Goal: Transaction & Acquisition: Subscribe to service/newsletter

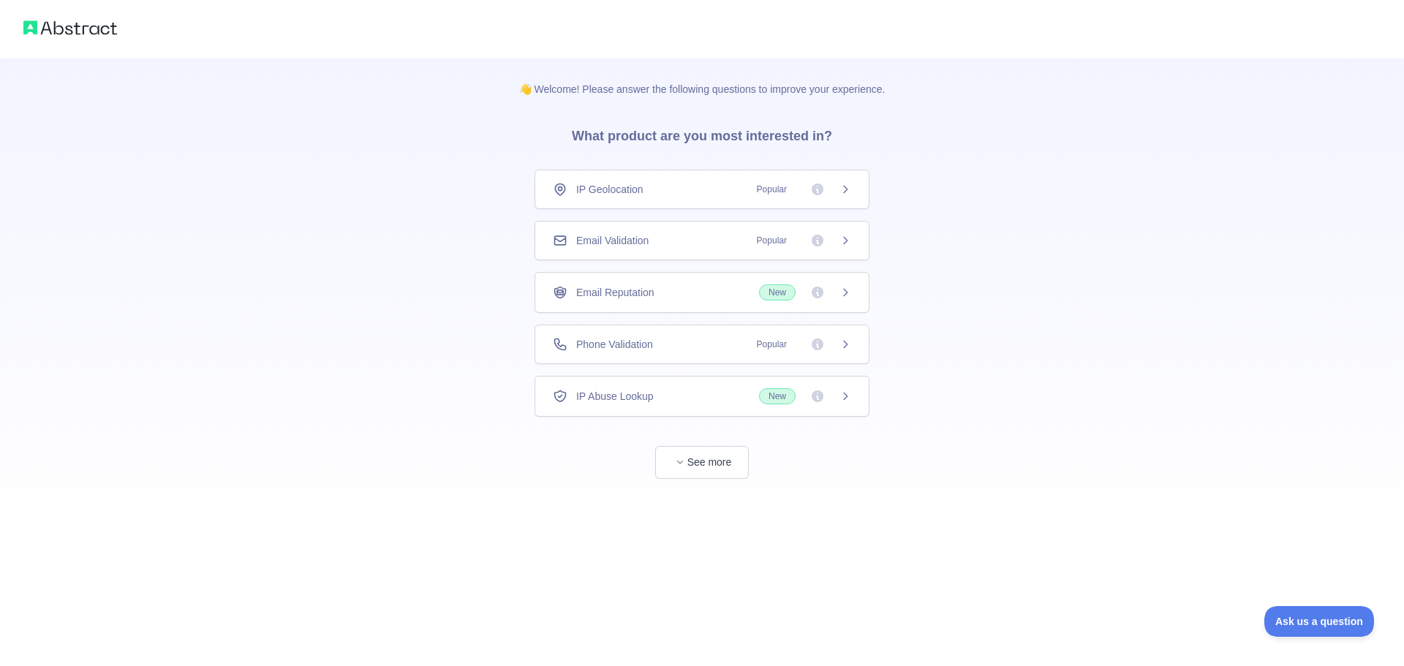
click at [846, 295] on icon at bounding box center [846, 292] width 4 height 7
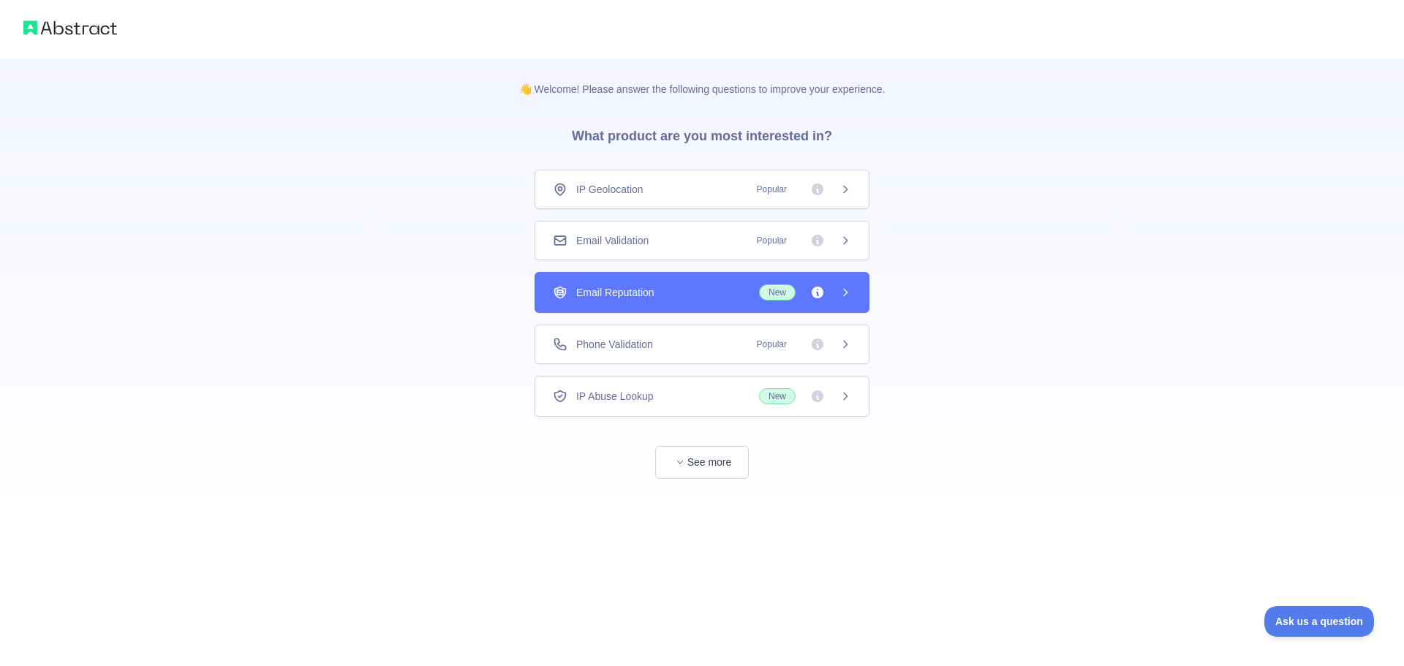
click at [846, 295] on icon at bounding box center [846, 292] width 4 height 7
click at [843, 242] on icon at bounding box center [846, 241] width 12 height 12
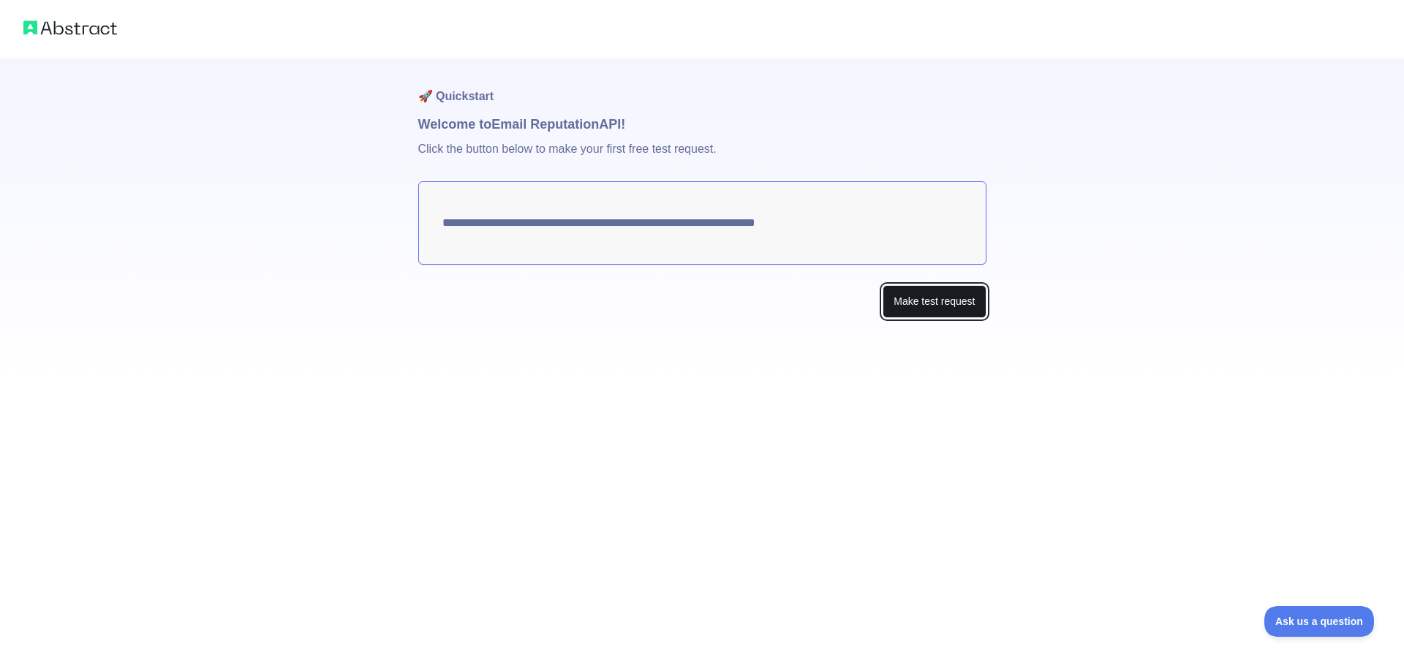
click at [927, 301] on button "Make test request" at bounding box center [934, 301] width 103 height 33
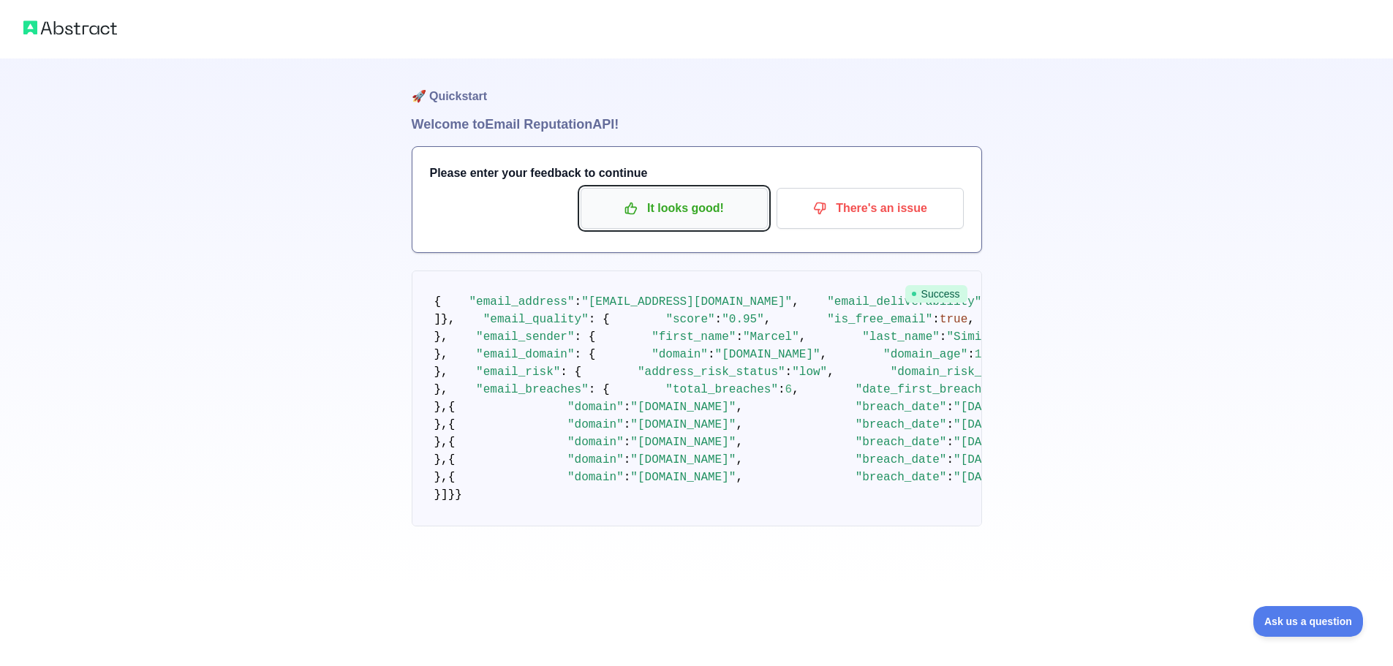
click at [700, 210] on p "It looks good!" at bounding box center [674, 208] width 165 height 25
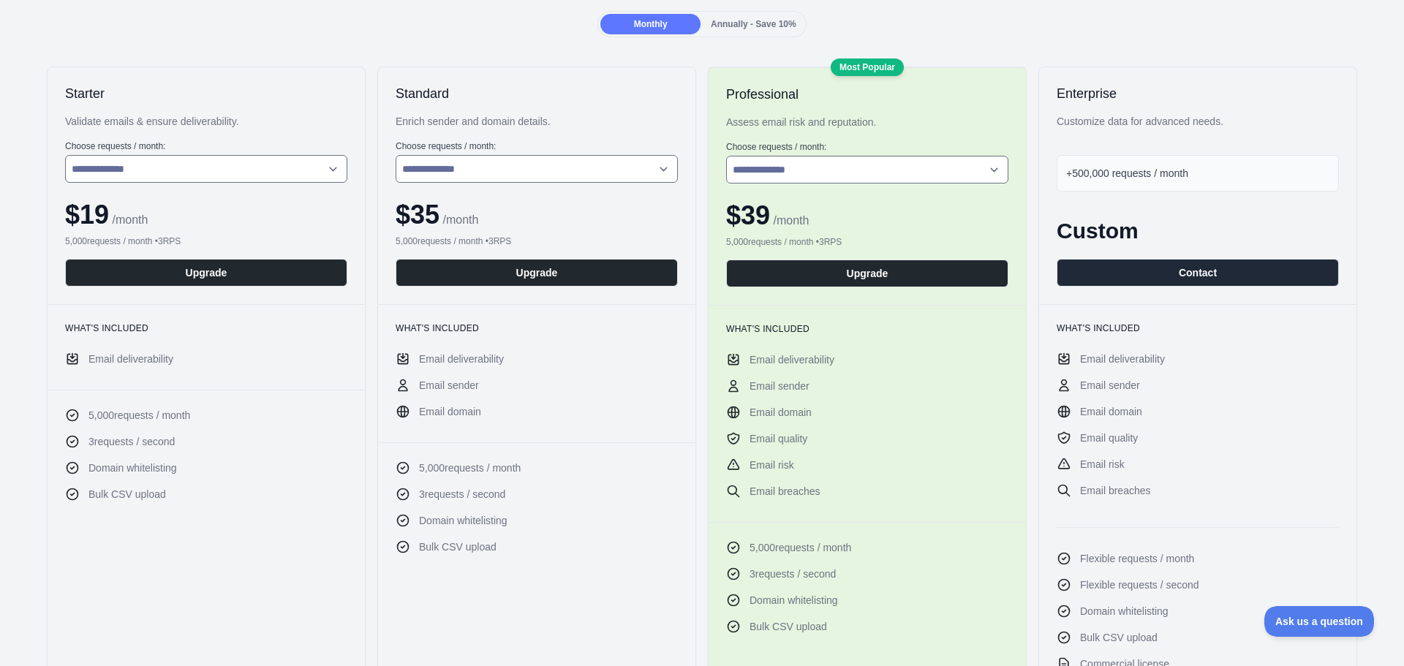
scroll to position [146, 0]
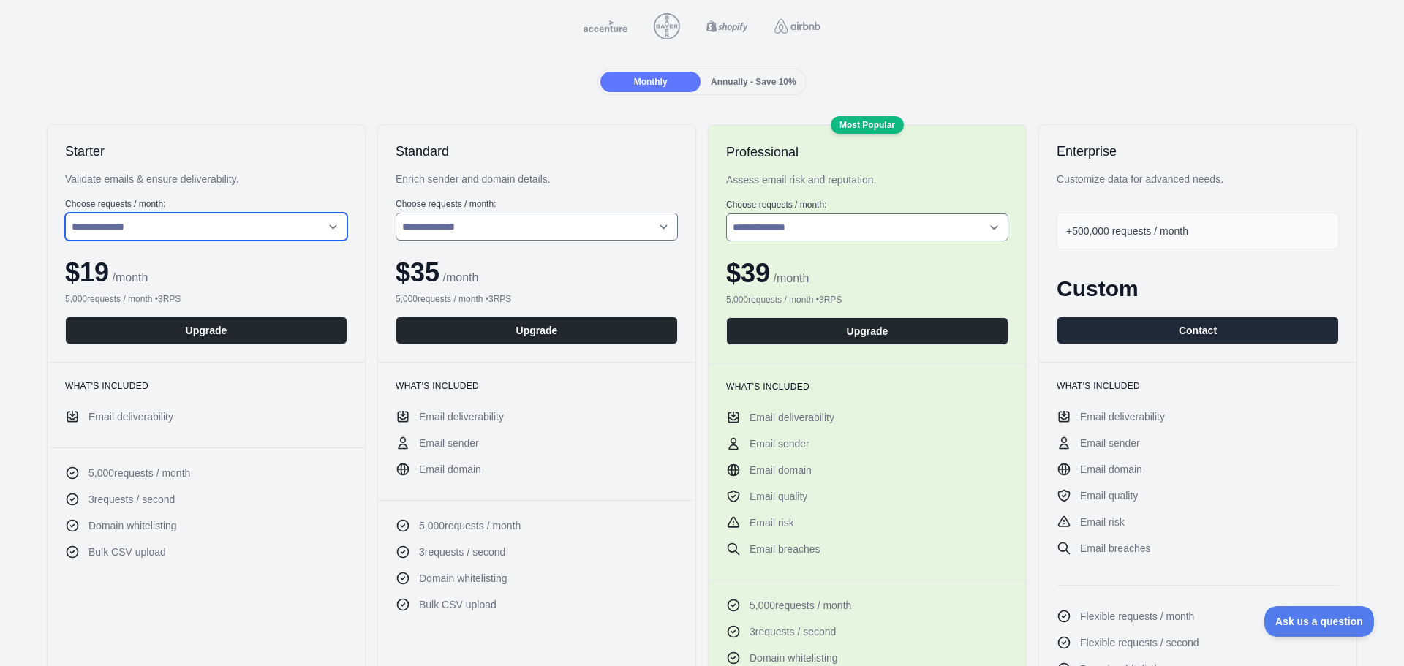
click at [140, 227] on select "**********" at bounding box center [206, 227] width 282 height 28
click at [65, 213] on select "**********" at bounding box center [206, 227] width 282 height 28
click at [309, 141] on div "**********" at bounding box center [206, 243] width 317 height 237
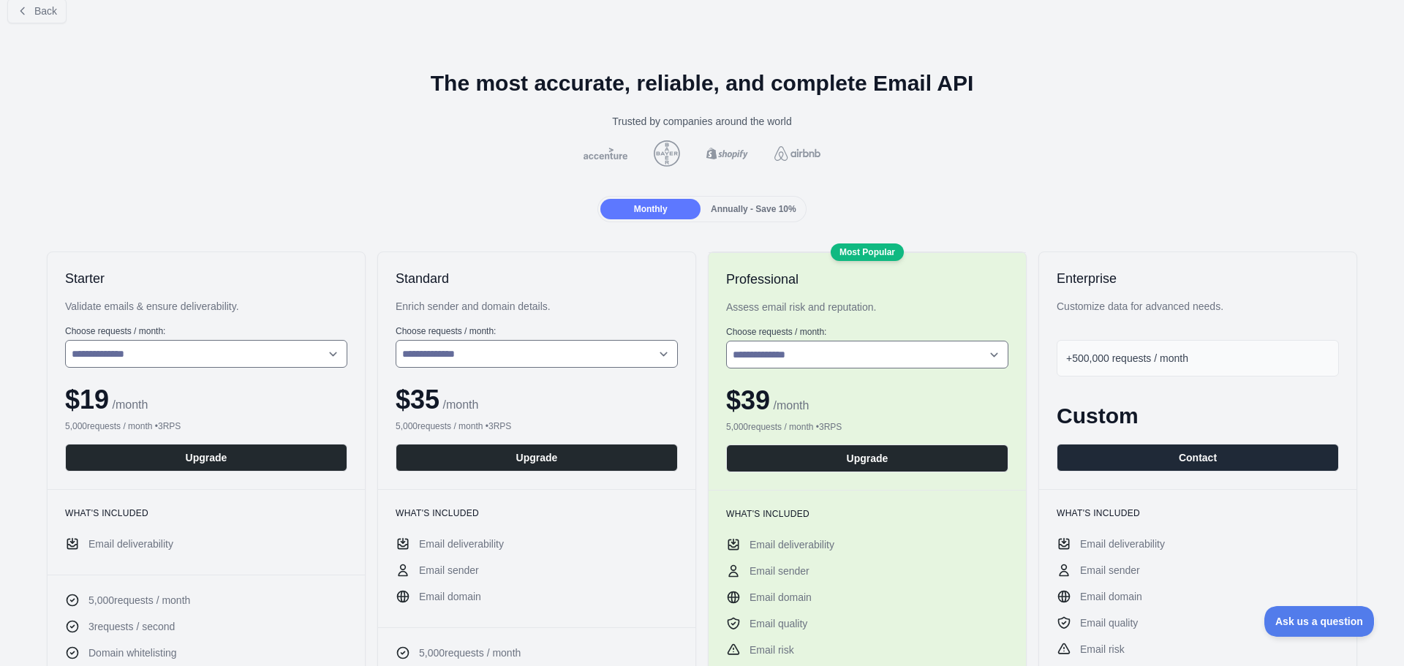
scroll to position [0, 0]
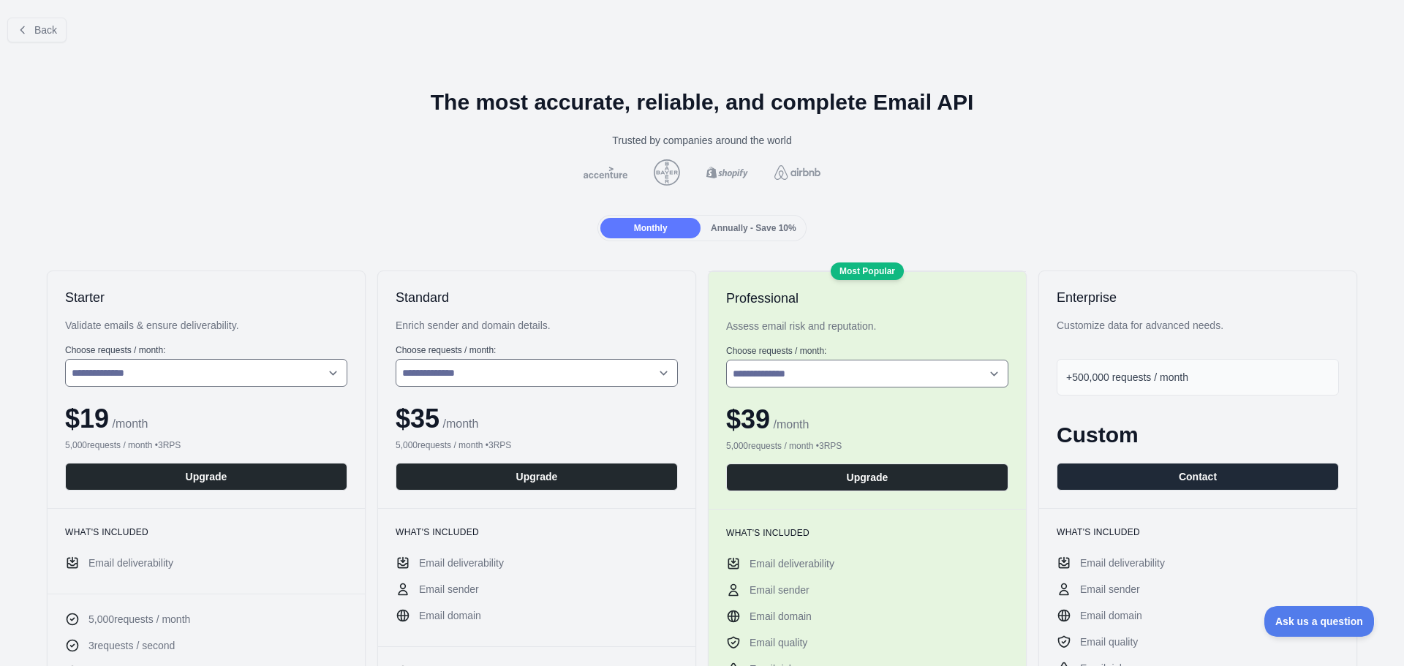
click at [260, 298] on h2 "Starter" at bounding box center [206, 298] width 282 height 18
click at [22, 31] on icon at bounding box center [22, 29] width 4 height 7
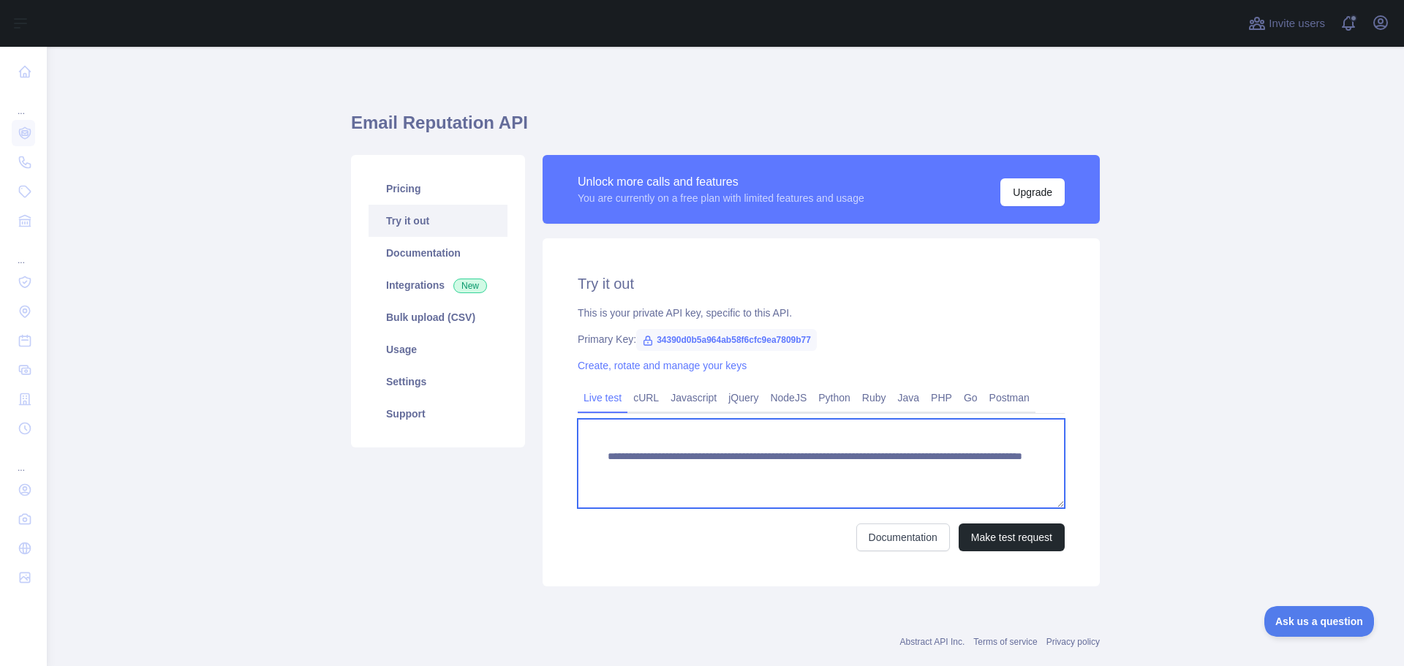
click at [679, 473] on textarea "**********" at bounding box center [821, 463] width 487 height 89
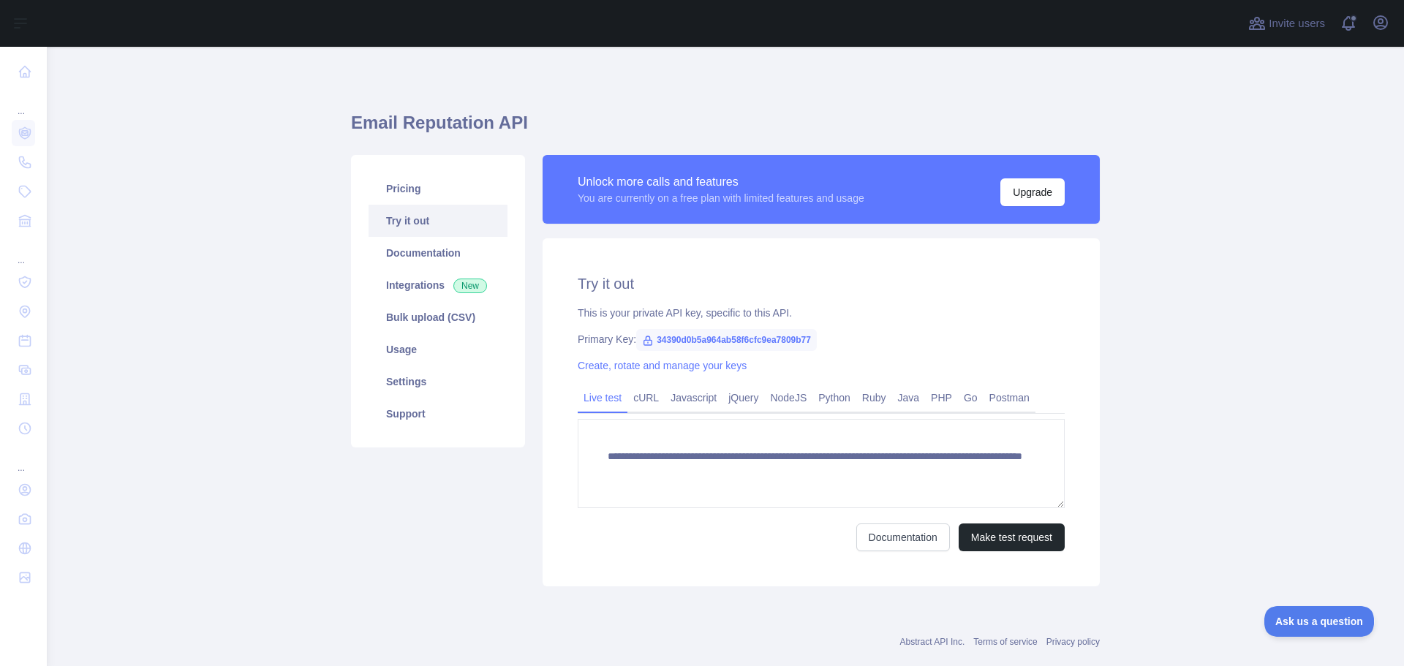
click at [677, 319] on div "This is your private API key, specific to this API." at bounding box center [821, 313] width 487 height 15
click at [1000, 538] on button "Make test request" at bounding box center [1012, 538] width 106 height 28
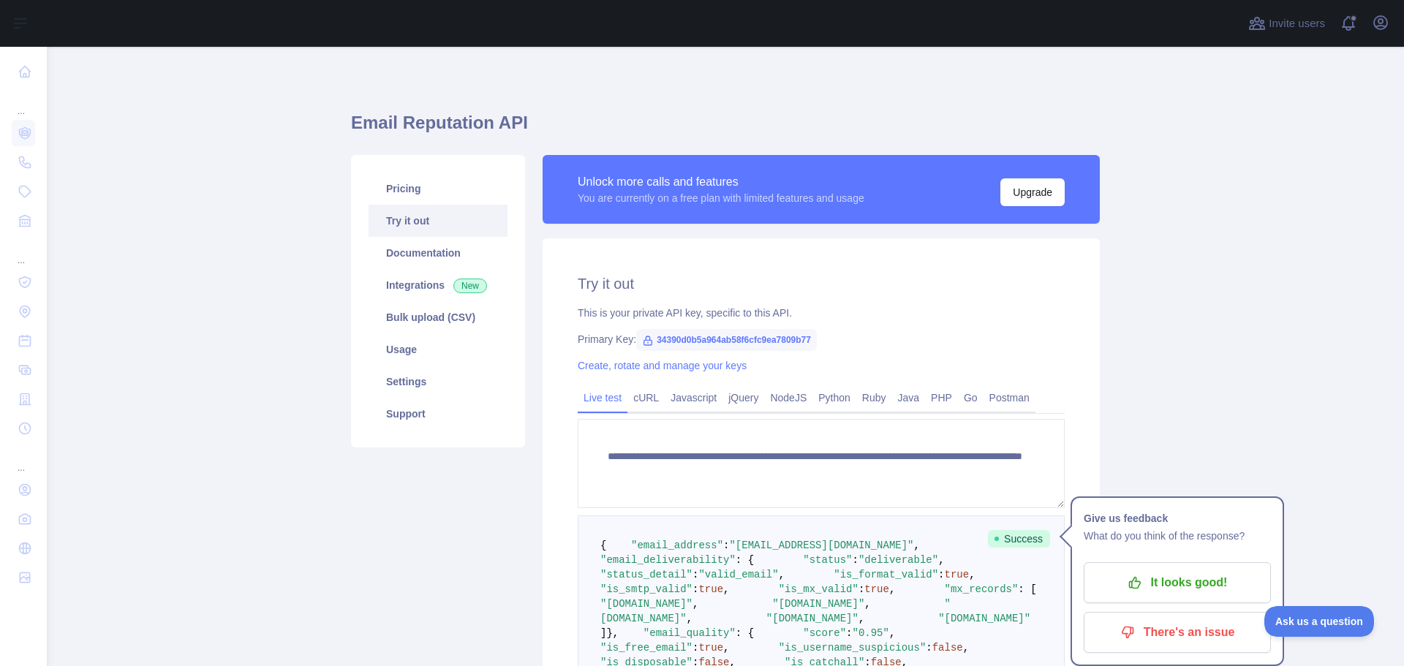
click at [689, 339] on span "34390d0b5a964ab58f6cfc9ea7809b77" at bounding box center [726, 340] width 181 height 22
copy span "34390d0b5a964ab58f6cfc9ea7809b77"
click at [1015, 196] on button "Upgrade" at bounding box center [1033, 192] width 64 height 28
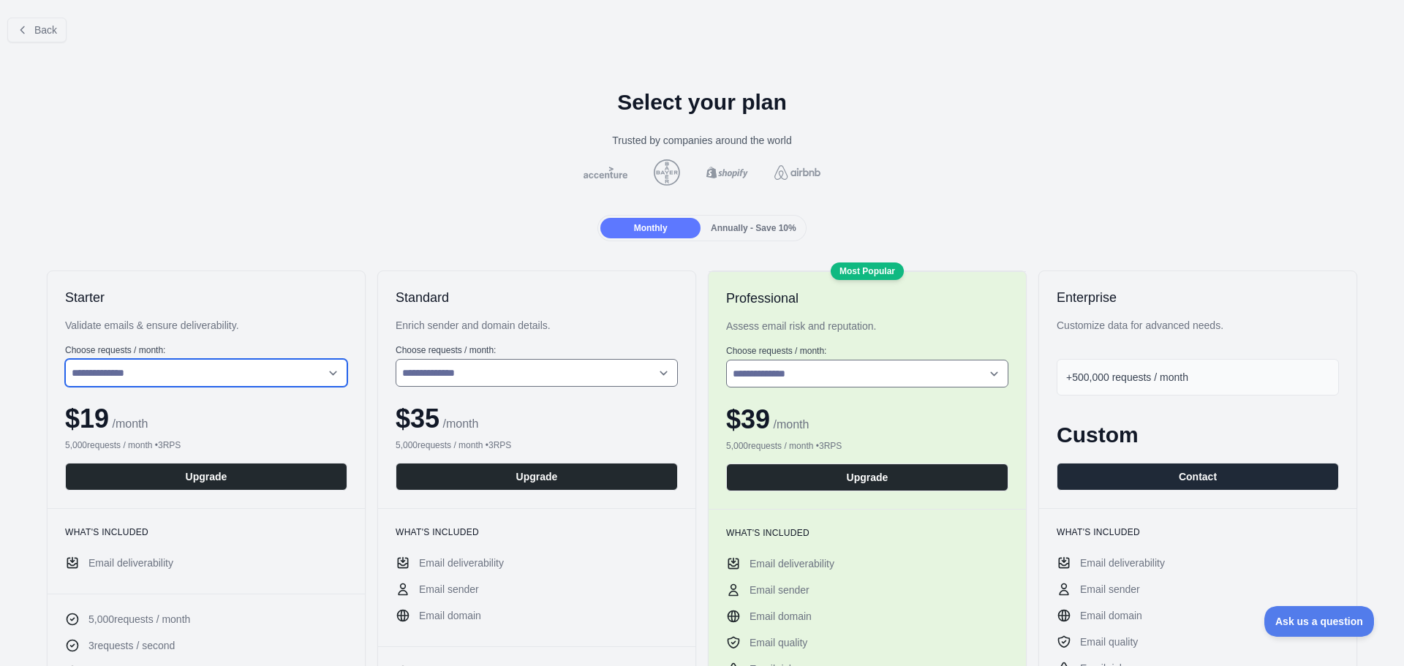
click at [262, 375] on select "**********" at bounding box center [206, 373] width 282 height 28
click at [65, 359] on select "**********" at bounding box center [206, 373] width 282 height 28
click at [157, 379] on select "**********" at bounding box center [206, 373] width 282 height 28
select select "*"
click at [65, 359] on select "**********" at bounding box center [206, 373] width 282 height 28
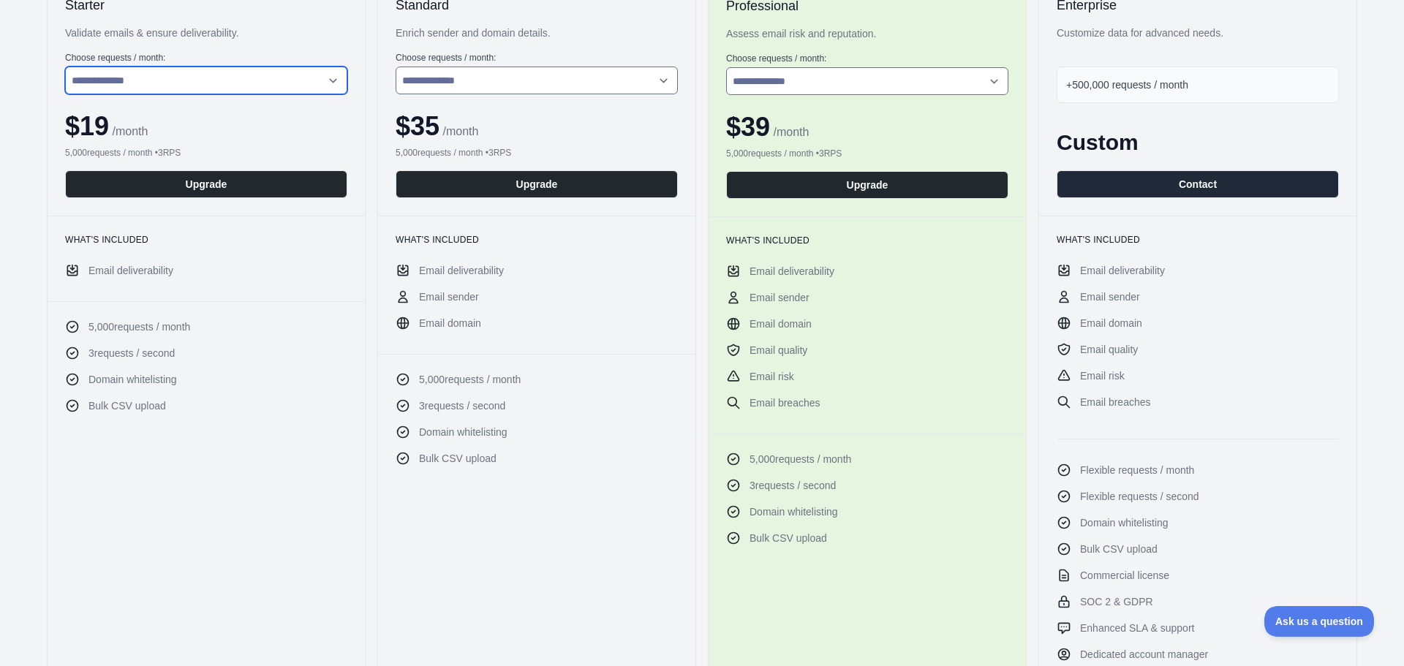
scroll to position [219, 0]
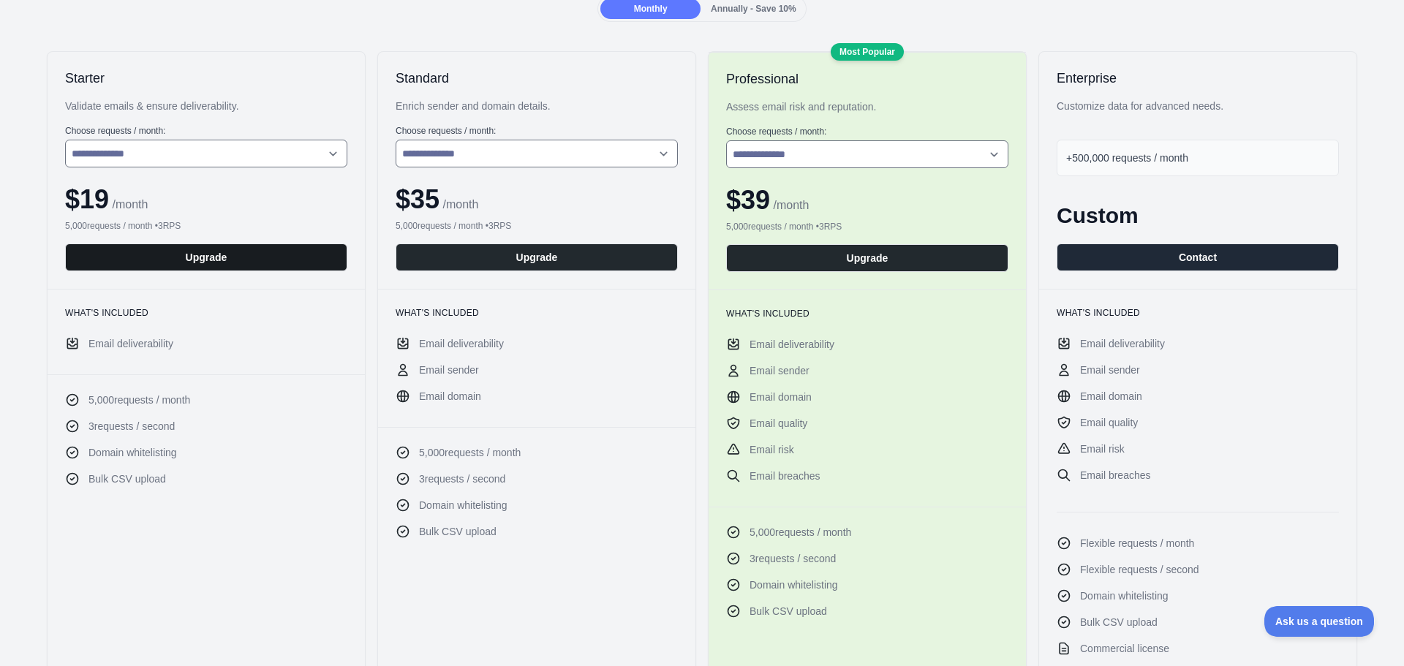
click at [205, 258] on button "Upgrade" at bounding box center [206, 258] width 282 height 28
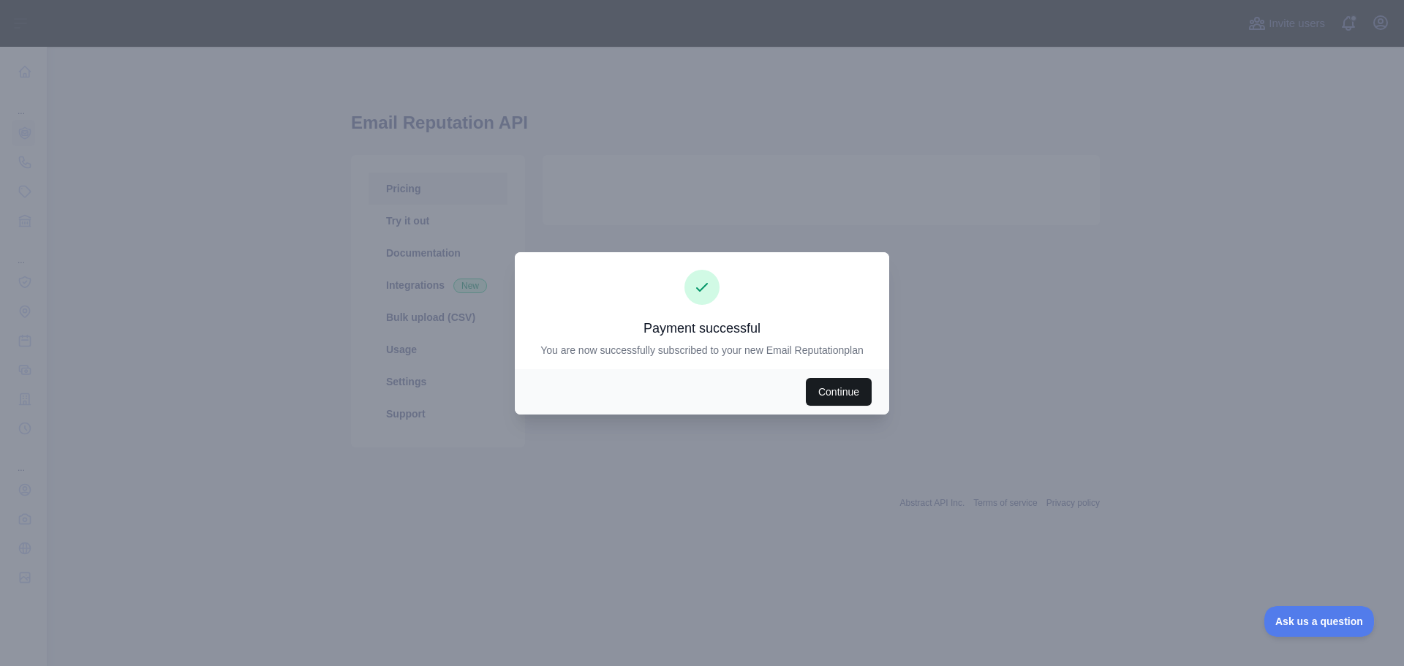
click at [845, 390] on button "Continue" at bounding box center [839, 392] width 66 height 28
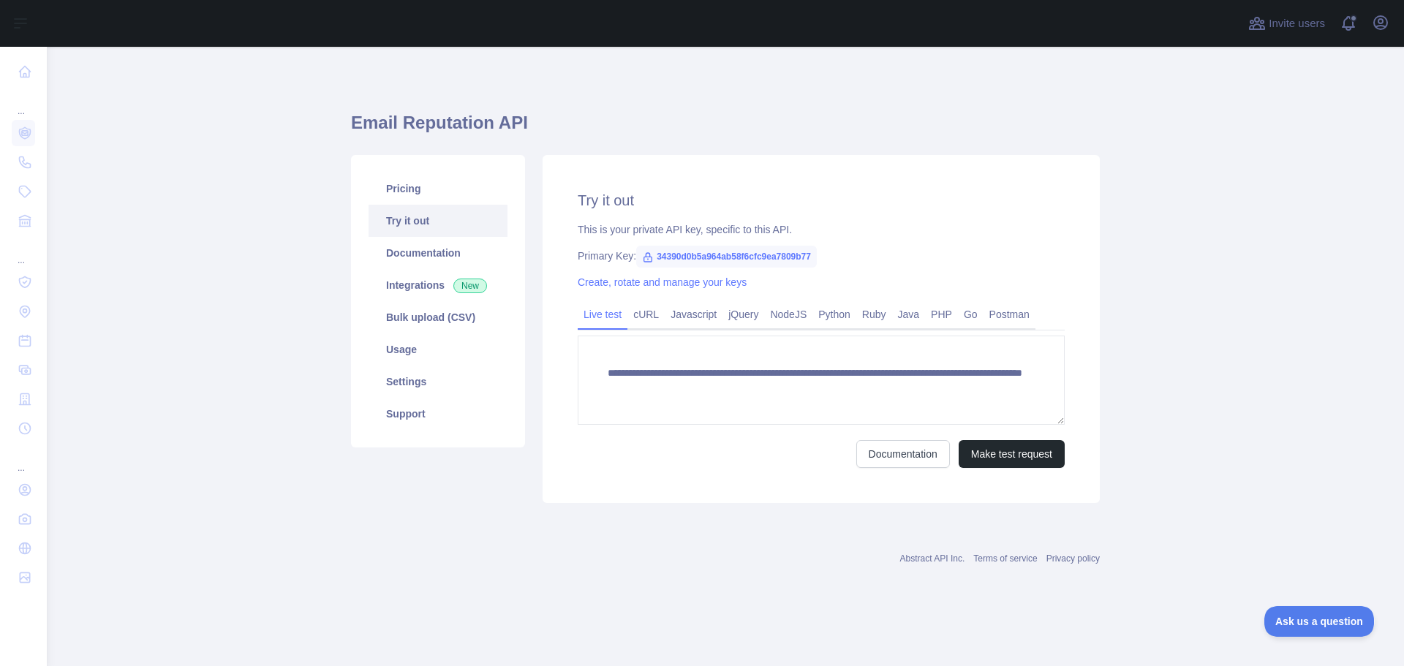
drag, startPoint x: 830, startPoint y: 315, endPoint x: 787, endPoint y: 394, distance: 90.0
click at [830, 315] on link "Python" at bounding box center [835, 314] width 44 height 23
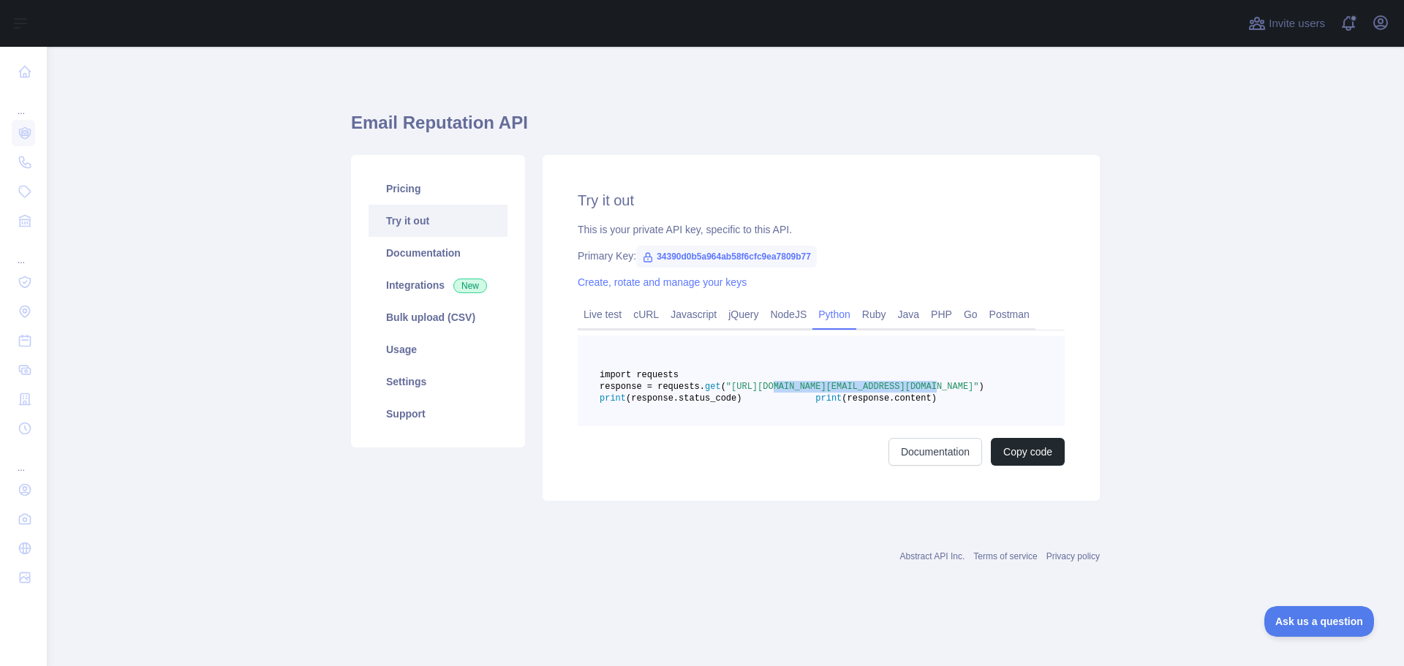
drag, startPoint x: 824, startPoint y: 397, endPoint x: 976, endPoint y: 399, distance: 152.2
click at [976, 392] on span ""[URL][DOMAIN_NAME][EMAIL_ADDRESS][DOMAIN_NAME]"" at bounding box center [852, 387] width 253 height 10
copy span "[DOMAIN_NAME]"
drag, startPoint x: 795, startPoint y: 438, endPoint x: 639, endPoint y: 375, distance: 168.0
click at [639, 375] on pre "import requests response = requests. get ( "[URL][DOMAIN_NAME][EMAIL_ADDRESS][D…" at bounding box center [821, 381] width 487 height 91
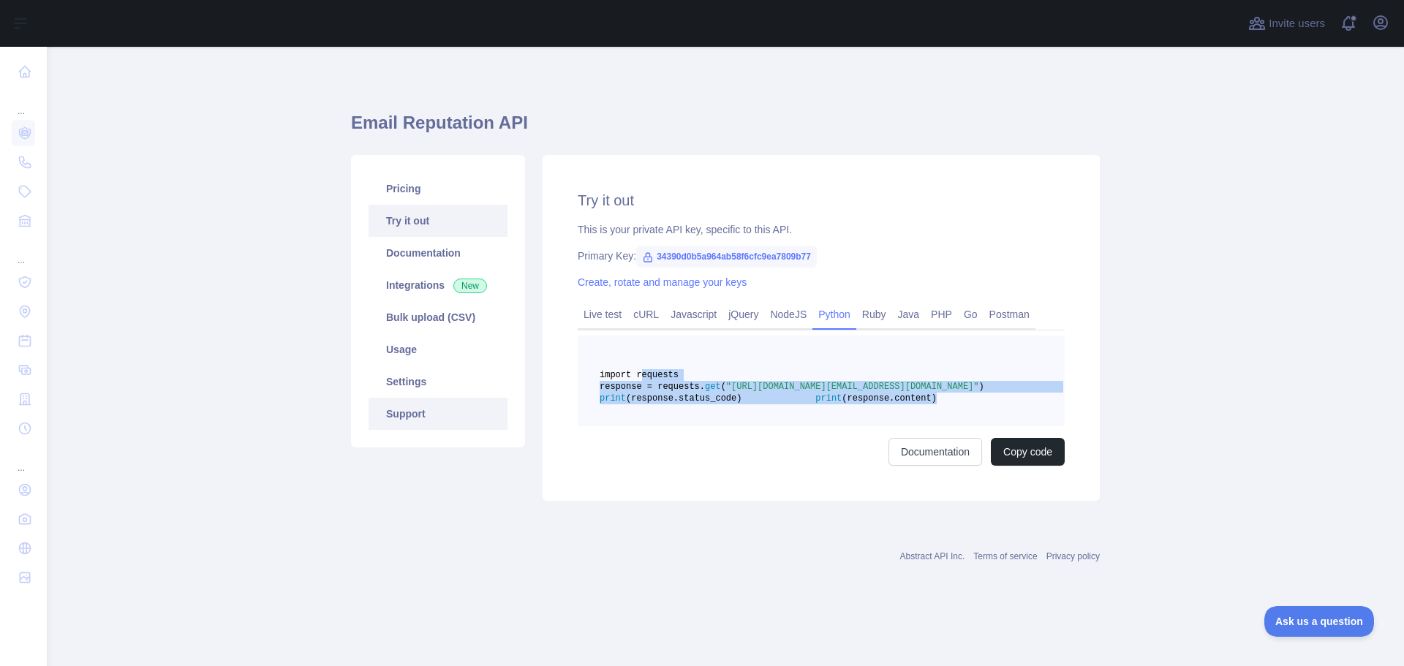
copy code "import requests response = requests. get ( "[URL][DOMAIN_NAME][EMAIL_ADDRESS][D…"
click at [799, 426] on pre "import requests response = requests. get ( "[URL][DOMAIN_NAME][EMAIL_ADDRESS][D…" at bounding box center [821, 381] width 487 height 91
drag, startPoint x: 766, startPoint y: 434, endPoint x: 637, endPoint y: 378, distance: 140.5
click at [637, 378] on pre "import requests response = requests. get ( "[URL][DOMAIN_NAME][EMAIL_ADDRESS][D…" at bounding box center [821, 381] width 487 height 91
click at [919, 404] on pre "import requests response = requests. get ( "[URL][DOMAIN_NAME][EMAIL_ADDRESS][D…" at bounding box center [821, 381] width 487 height 91
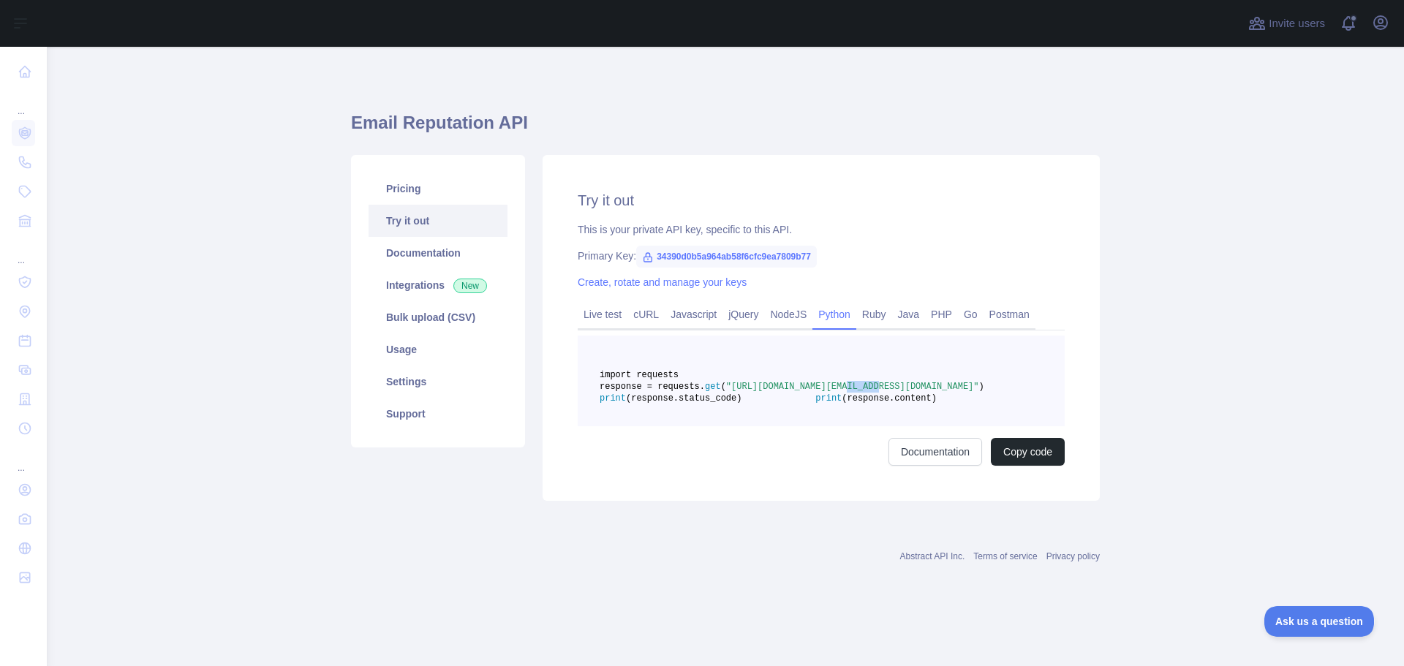
drag, startPoint x: 896, startPoint y: 402, endPoint x: 922, endPoint y: 402, distance: 26.3
click at [922, 392] on span ""[URL][DOMAIN_NAME][EMAIL_ADDRESS][DOMAIN_NAME]"" at bounding box center [852, 387] width 253 height 10
click at [892, 392] on span ""[URL][DOMAIN_NAME][EMAIL_ADDRESS][DOMAIN_NAME]"" at bounding box center [852, 387] width 253 height 10
click at [411, 224] on link "Try it out" at bounding box center [438, 221] width 139 height 32
drag, startPoint x: 788, startPoint y: 399, endPoint x: 932, endPoint y: 407, distance: 144.4
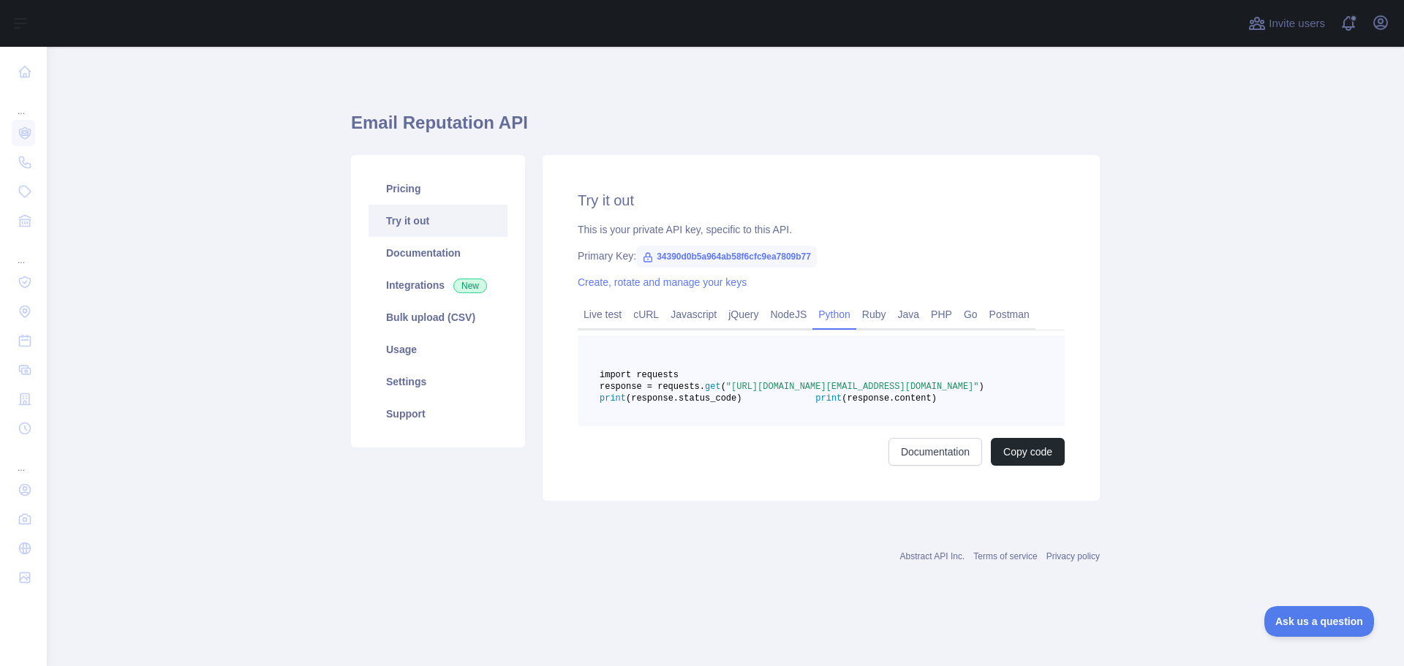
click at [932, 392] on span ""[URL][DOMAIN_NAME][EMAIL_ADDRESS][DOMAIN_NAME]"" at bounding box center [852, 387] width 253 height 10
copy span "[URL][DOMAIN_NAME][EMAIL_ADDRESS][DOMAIN_NAME]"
